Goal: Task Accomplishment & Management: Manage account settings

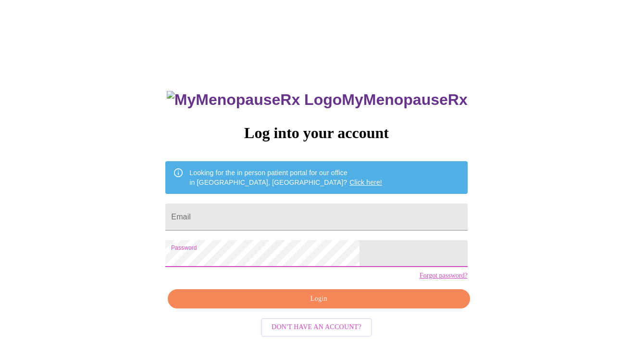
click at [297, 305] on span "Login" at bounding box center [319, 299] width 280 height 12
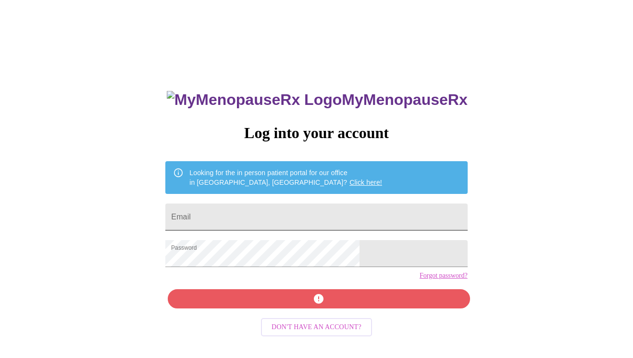
click at [284, 220] on input "Email" at bounding box center [316, 216] width 302 height 27
type input "[EMAIL_ADDRESS][DOMAIN_NAME]"
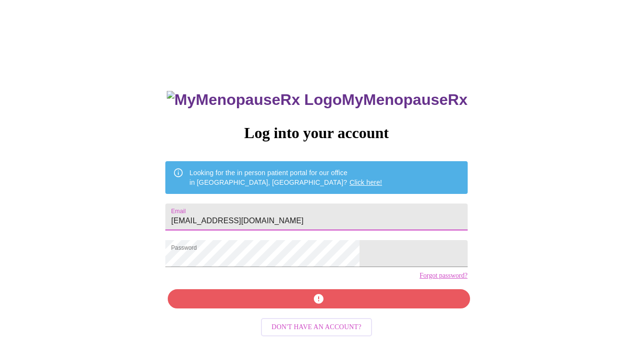
click at [307, 319] on div "MyMenopauseRx Log into your account Looking for the in person patient portal fo…" at bounding box center [316, 254] width 321 height 358
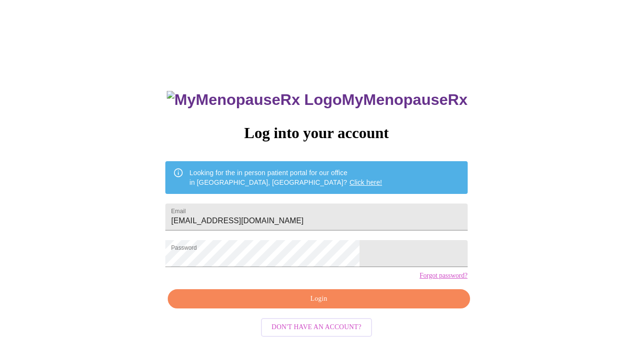
click at [303, 305] on span "Login" at bounding box center [319, 299] width 280 height 12
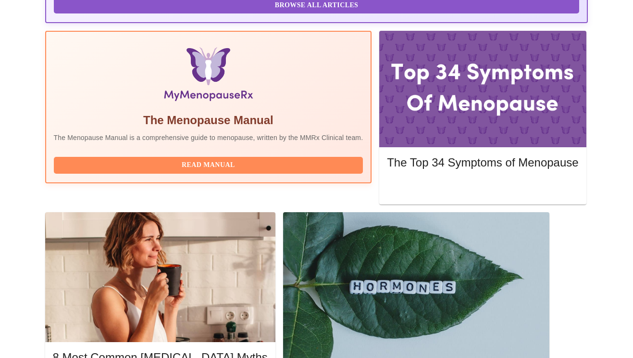
scroll to position [292, 0]
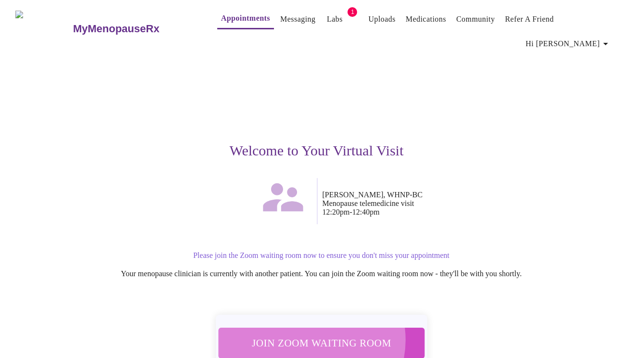
click at [307, 334] on span "Join Zoom Waiting Room" at bounding box center [321, 343] width 181 height 18
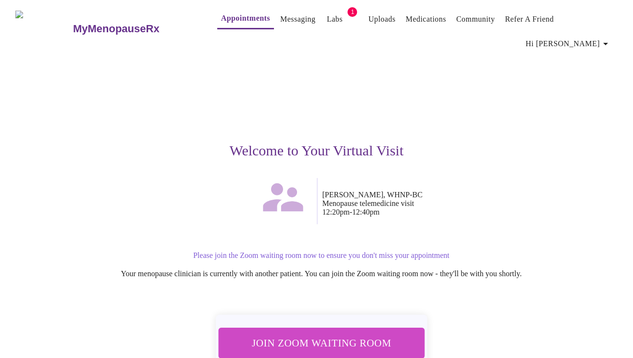
click at [415, 21] on link "Medications" at bounding box center [426, 18] width 40 height 13
